Goal: Task Accomplishment & Management: Manage account settings

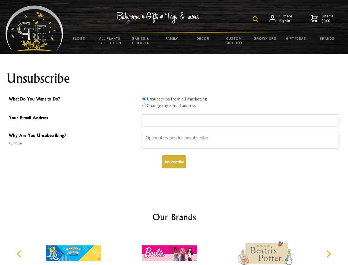
click at [256, 19] on img at bounding box center [256, 19] width 6 height 6
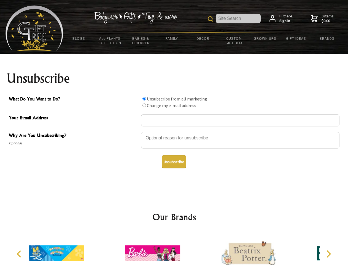
click at [174, 132] on div at bounding box center [240, 140] width 199 height 19
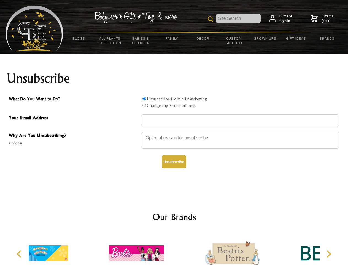
click at [144, 98] on input "What Do You Want to Do?" at bounding box center [145, 99] width 4 height 4
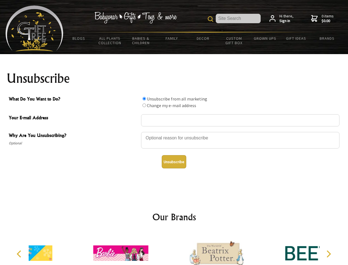
click at [144, 105] on input "What Do You Want to Do?" at bounding box center [145, 105] width 4 height 4
radio input "true"
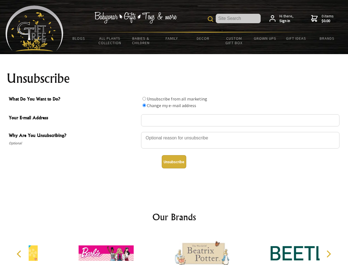
click at [174, 162] on button "Unsubscribe" at bounding box center [174, 161] width 25 height 13
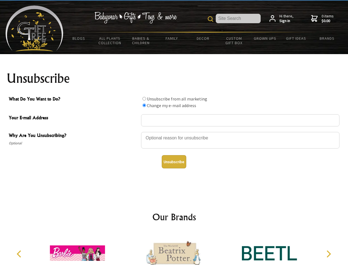
click at [20, 254] on icon "Previous" at bounding box center [19, 253] width 7 height 7
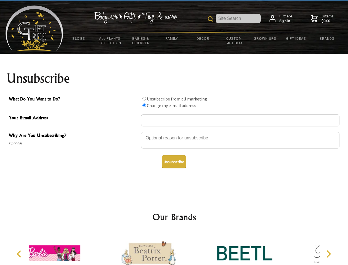
click at [329, 254] on icon "Next" at bounding box center [328, 253] width 7 height 7
